Goal: Transaction & Acquisition: Obtain resource

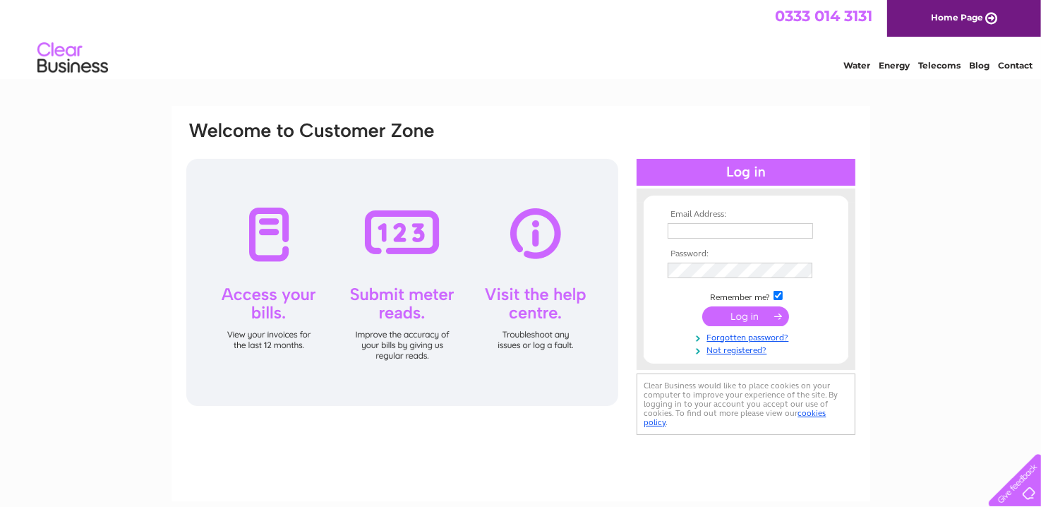
type input "[EMAIL_ADDRESS][DOMAIN_NAME]"
click at [748, 317] on input "submit" at bounding box center [745, 316] width 87 height 20
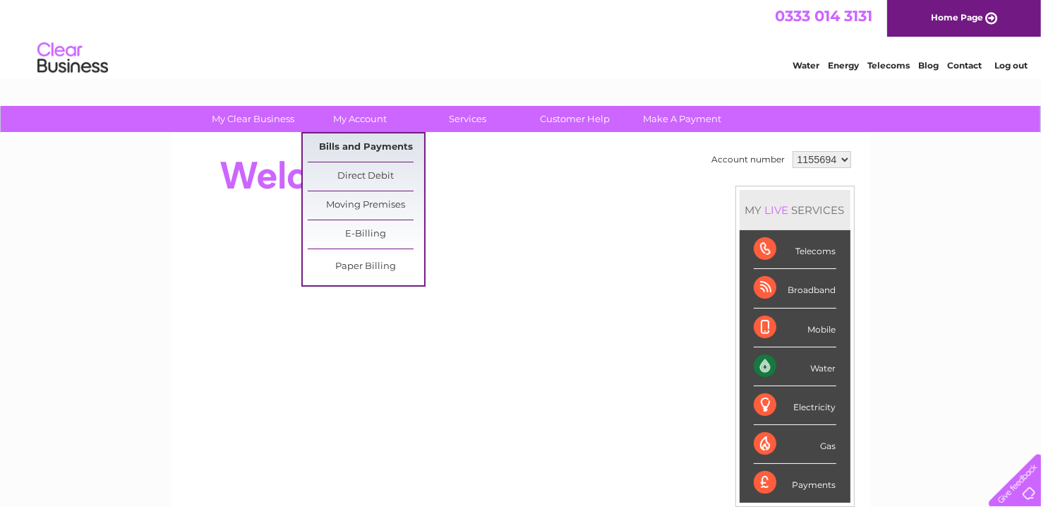
click at [353, 150] on link "Bills and Payments" at bounding box center [366, 147] width 116 height 28
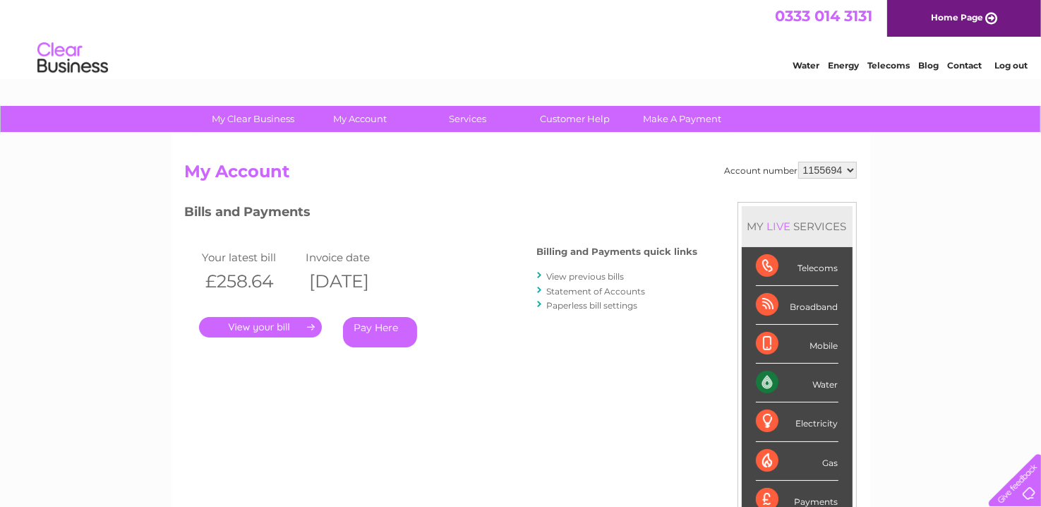
click at [258, 325] on link "." at bounding box center [260, 327] width 123 height 20
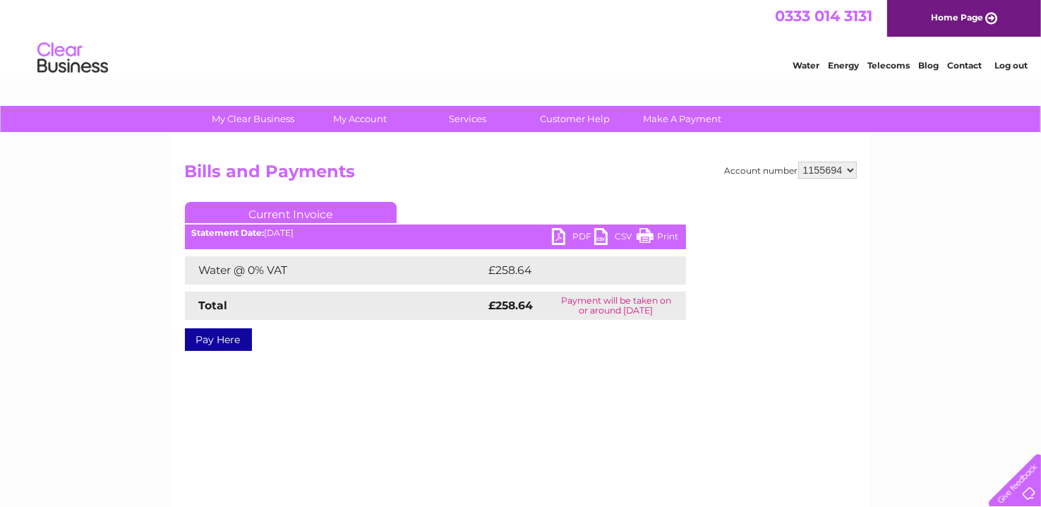
click at [563, 238] on link "PDF" at bounding box center [573, 238] width 42 height 20
drag, startPoint x: 1011, startPoint y: 64, endPoint x: 970, endPoint y: 85, distance: 46.4
click at [1010, 64] on link "Log out" at bounding box center [1011, 65] width 33 height 11
